Goal: Task Accomplishment & Management: Use online tool/utility

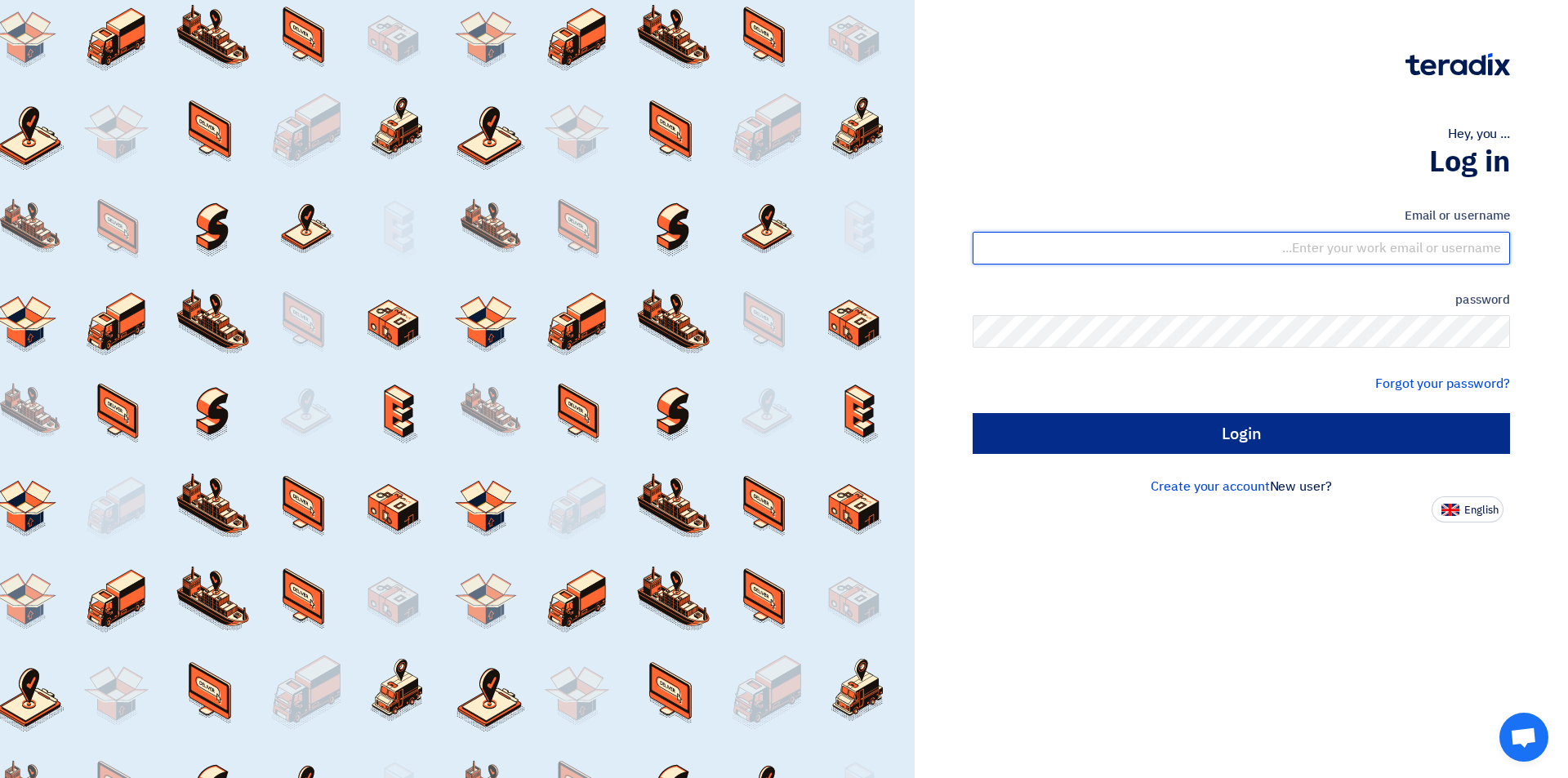
type input "sales@tareeqalkhair.com"
click at [1147, 429] on input "Login" at bounding box center [1241, 433] width 538 height 41
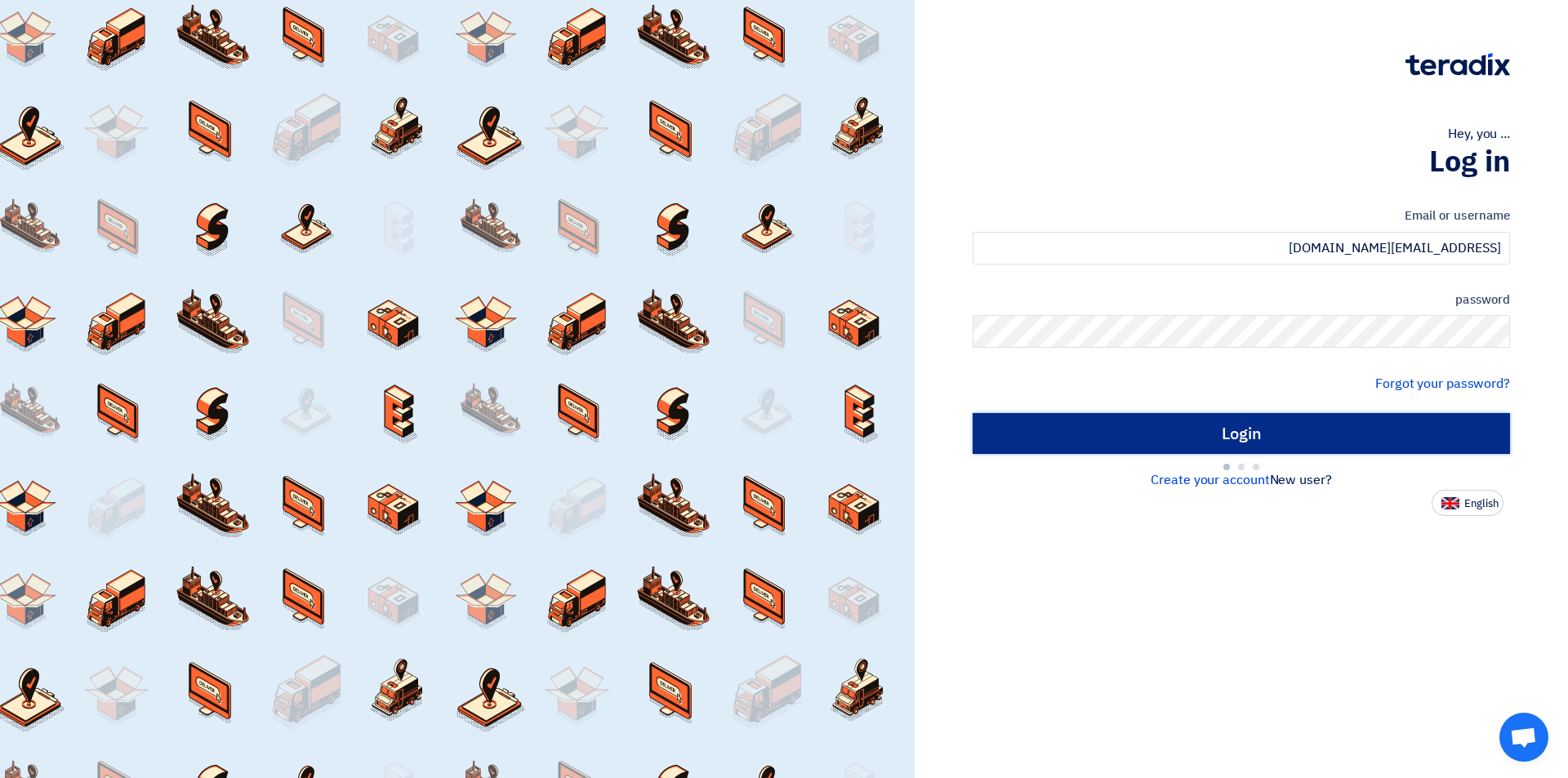
type input "Sign in"
